Goal: Transaction & Acquisition: Subscribe to service/newsletter

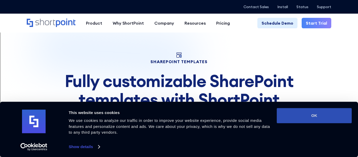
click at [303, 114] on button "OK" at bounding box center [314, 115] width 75 height 15
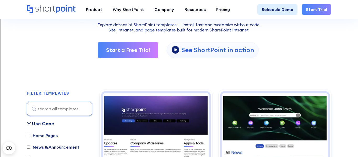
scroll to position [91, 0]
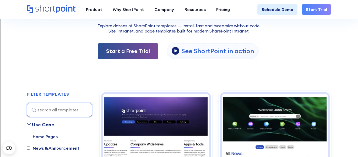
click at [139, 51] on link "Start a Free Trial" at bounding box center [128, 51] width 61 height 16
